Goal: Task Accomplishment & Management: Manage account settings

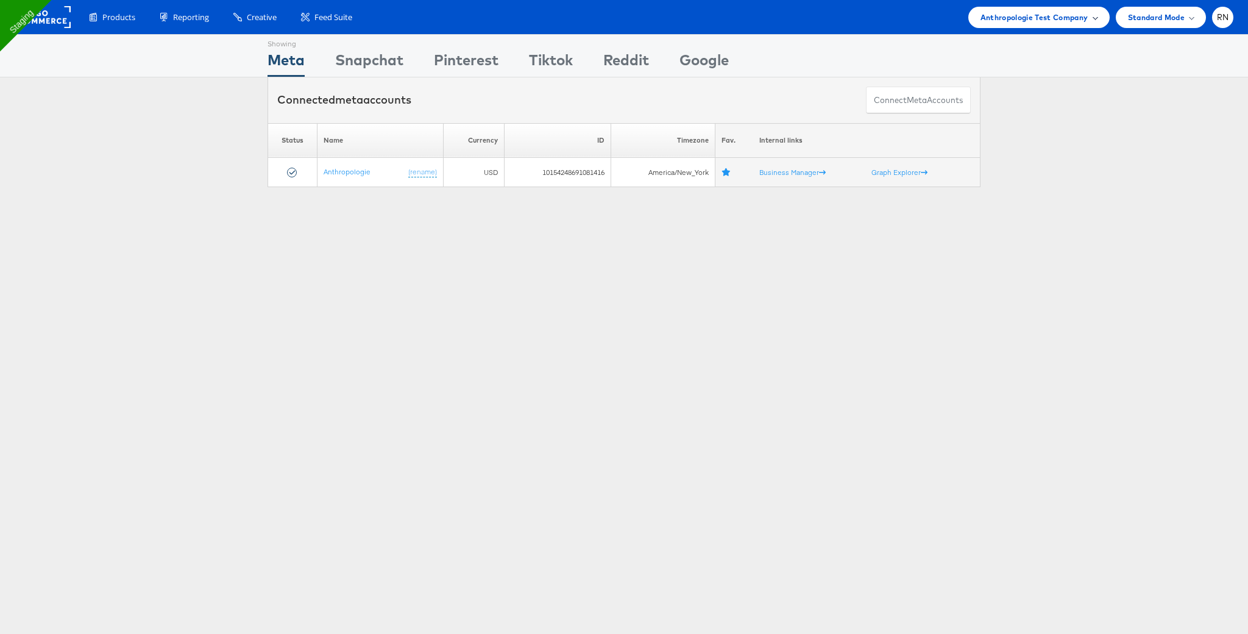
click at [1029, 22] on span "Anthropologie Test Company" at bounding box center [1035, 17] width 108 height 13
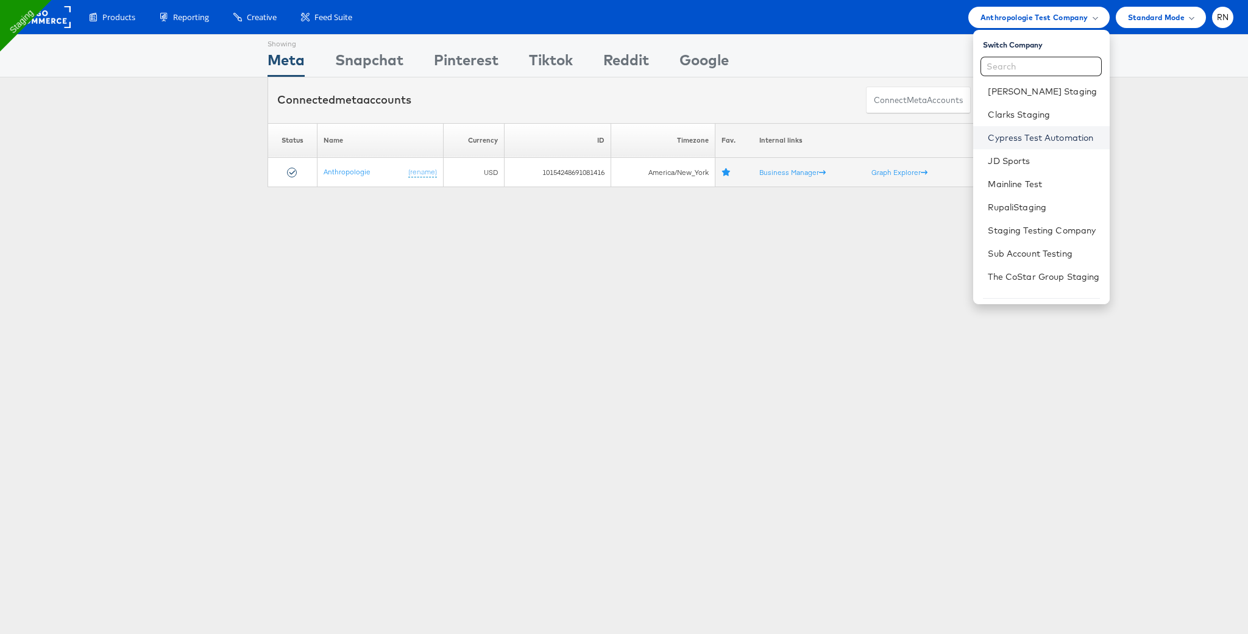
click at [1007, 135] on link "Cypress Test Automation" at bounding box center [1044, 138] width 112 height 12
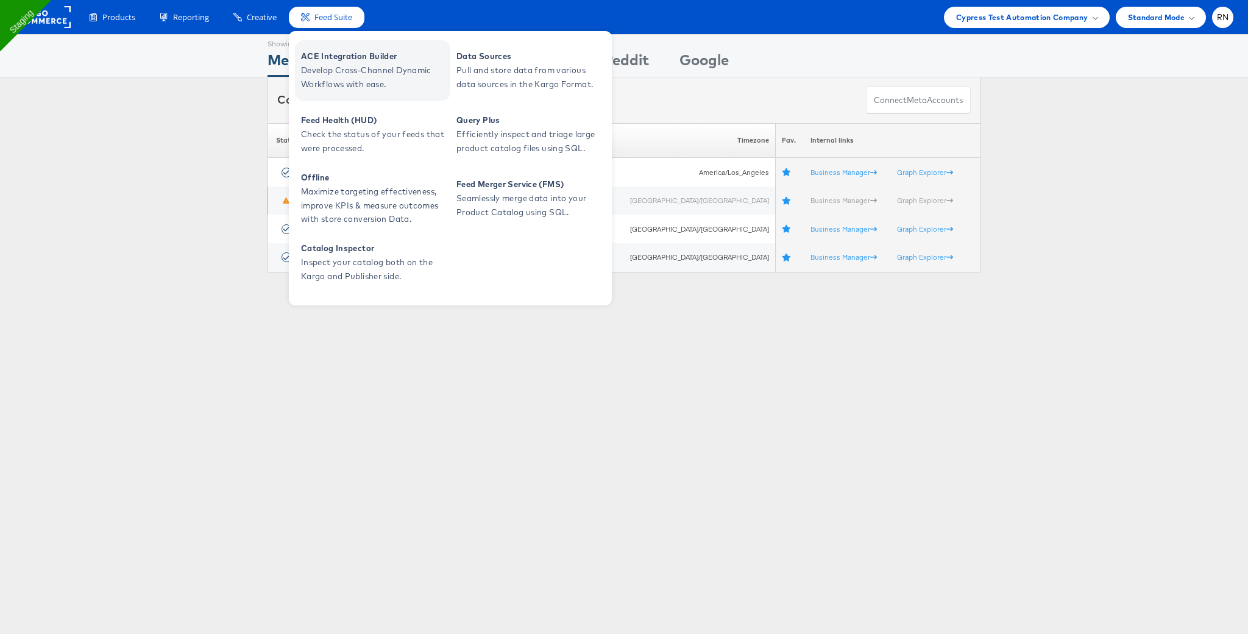
click at [341, 84] on span "Develop Cross-Channel Dynamic Workflows with ease." at bounding box center [374, 77] width 146 height 28
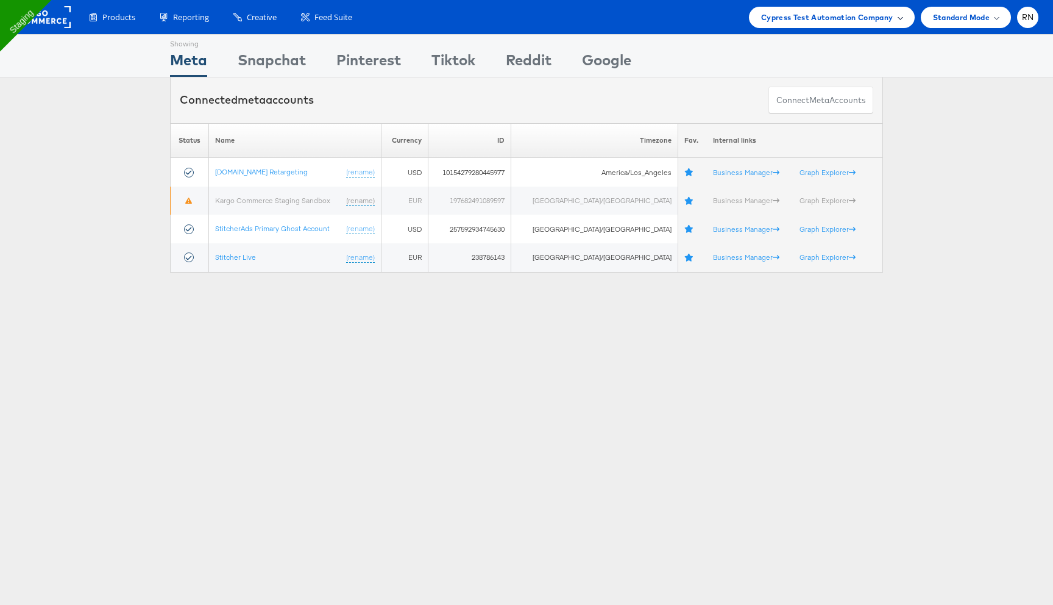
click at [788, 19] on span "Cypress Test Automation Company" at bounding box center [827, 17] width 132 height 13
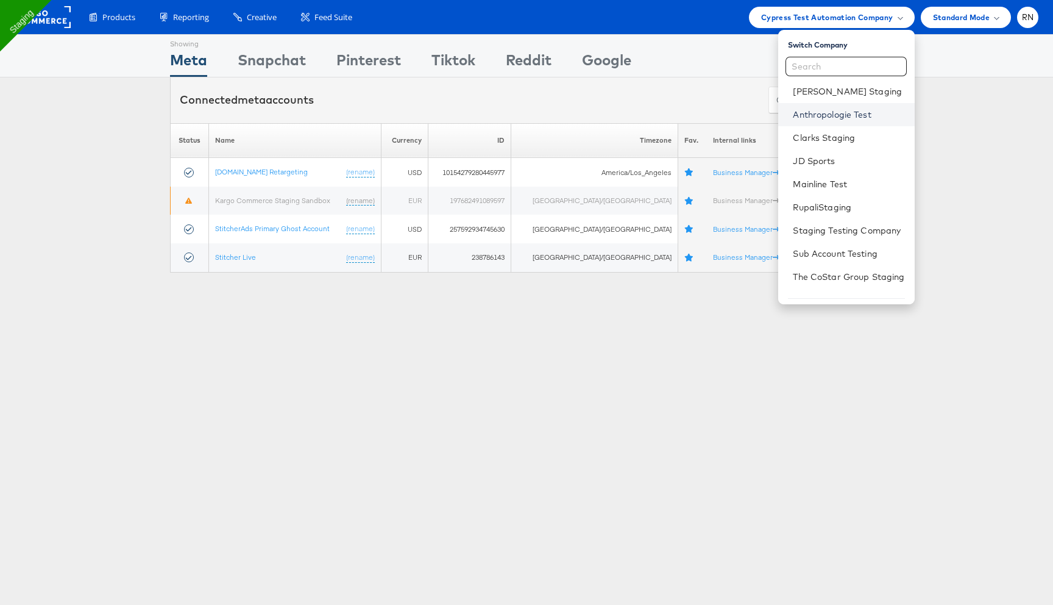
click at [814, 110] on link "Anthropologie Test" at bounding box center [849, 114] width 112 height 12
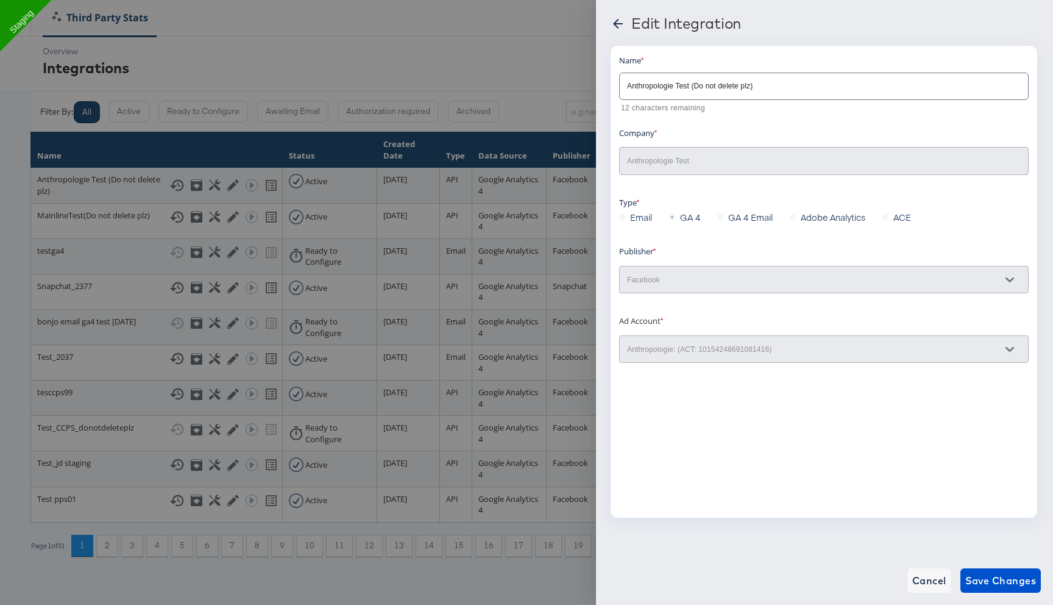
click at [616, 27] on icon at bounding box center [618, 23] width 15 height 15
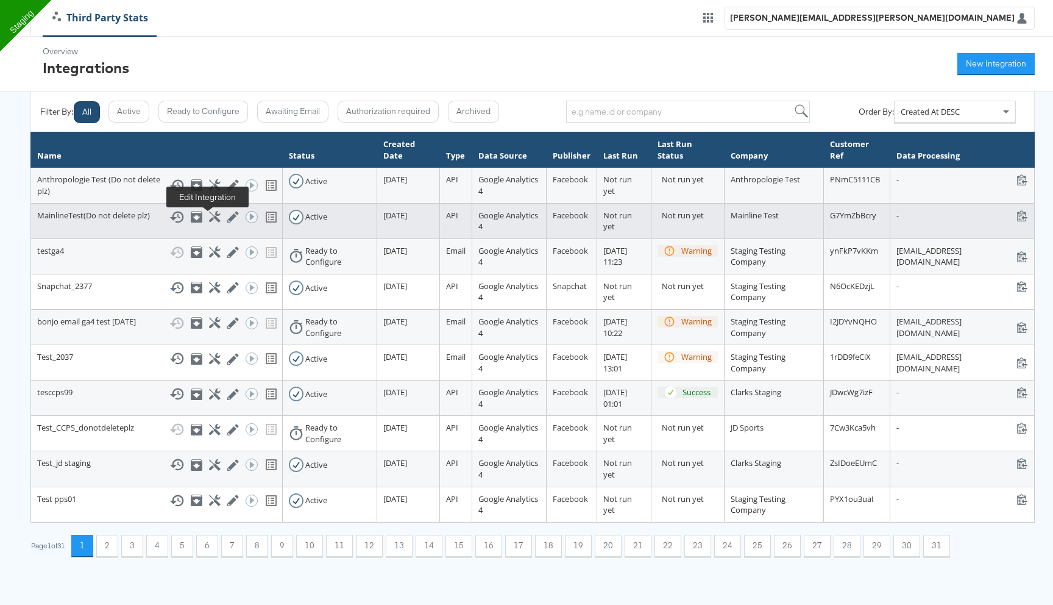
click at [227, 219] on icon at bounding box center [233, 217] width 12 height 12
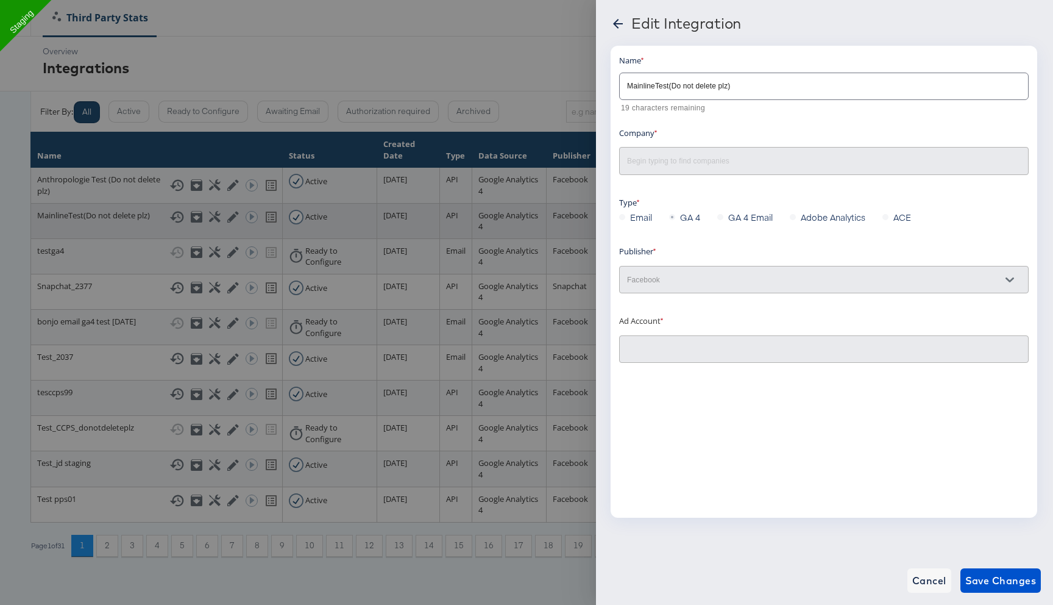
type input "Mainline Test"
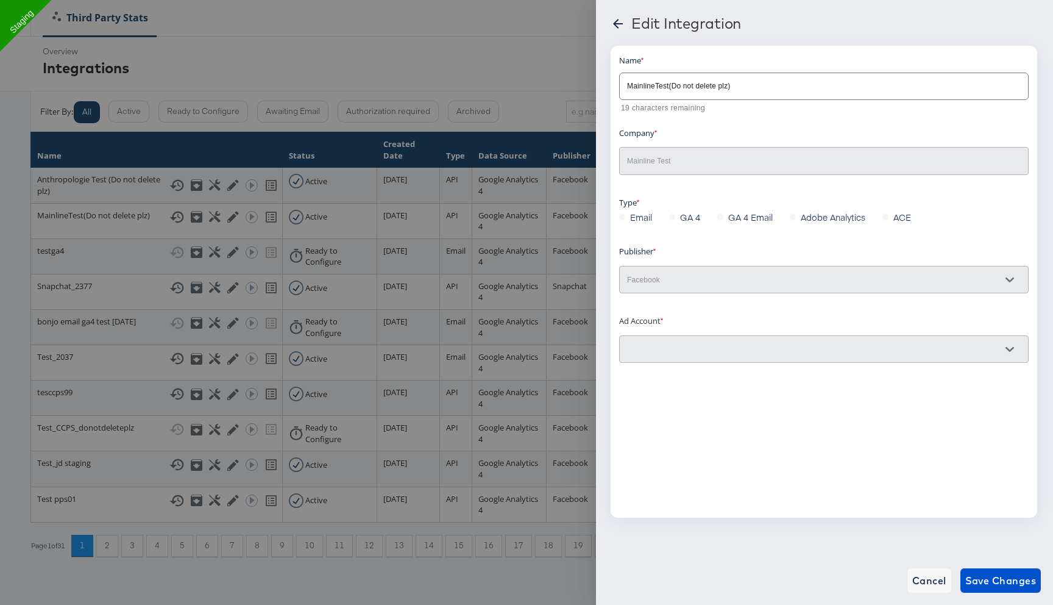
click at [621, 32] on div at bounding box center [618, 26] width 15 height 20
click at [617, 24] on icon at bounding box center [618, 24] width 10 height 10
